Goal: Find specific page/section: Find specific page/section

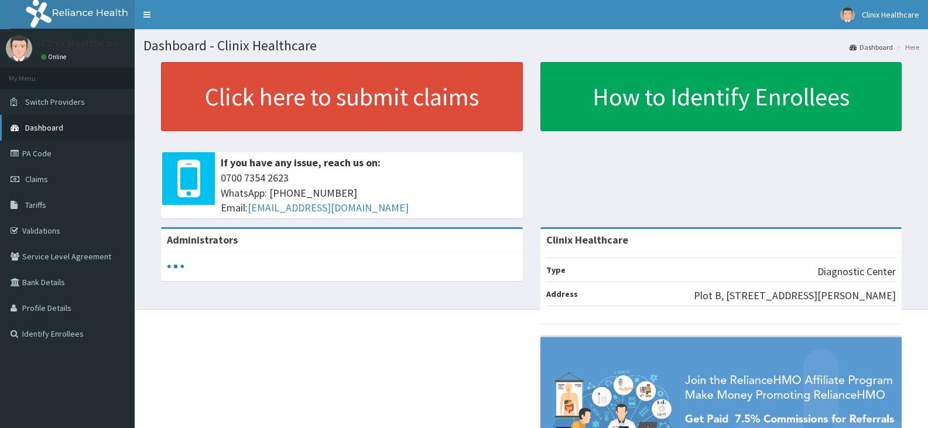
click at [49, 126] on span "Dashboard" at bounding box center [44, 127] width 38 height 11
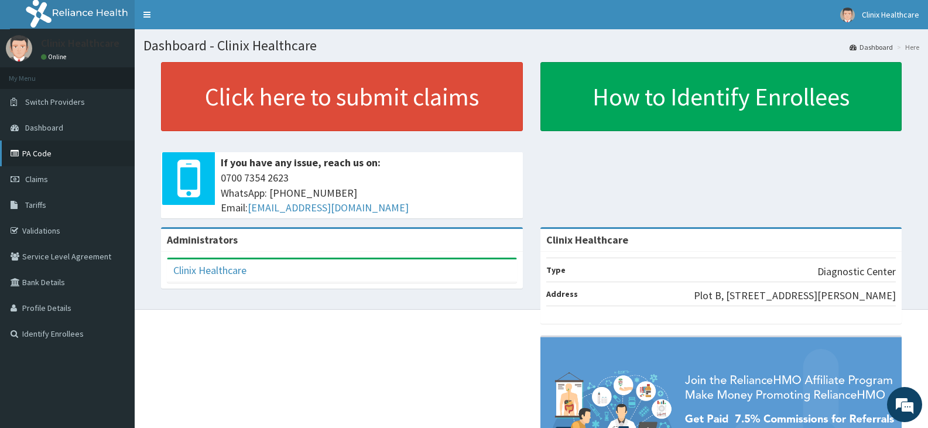
click at [39, 152] on link "PA Code" at bounding box center [67, 154] width 135 height 26
